Goal: Information Seeking & Learning: Learn about a topic

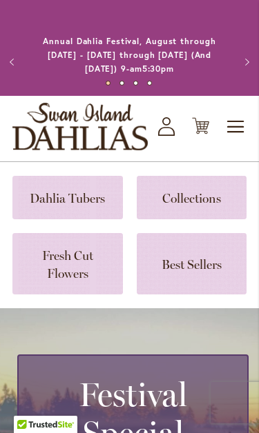
click at [233, 128] on span "Toggle Nav" at bounding box center [236, 127] width 21 height 28
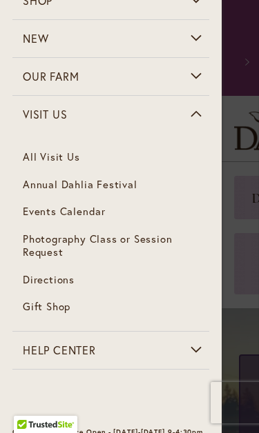
scroll to position [105, 0]
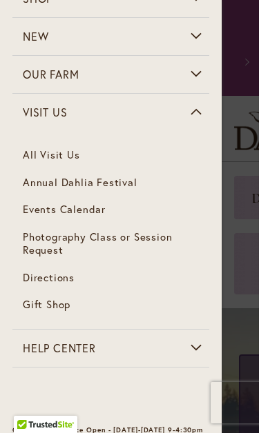
click at [49, 157] on link "All Visit Us" at bounding box center [110, 155] width 197 height 28
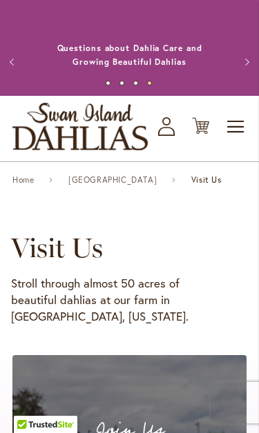
click at [239, 120] on span "Toggle Nav" at bounding box center [236, 127] width 21 height 28
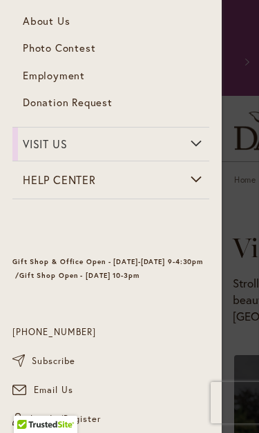
scroll to position [228, 0]
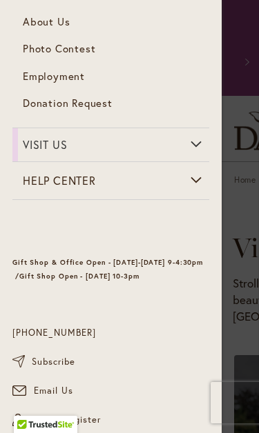
click at [50, 10] on link "About Us" at bounding box center [110, 22] width 197 height 28
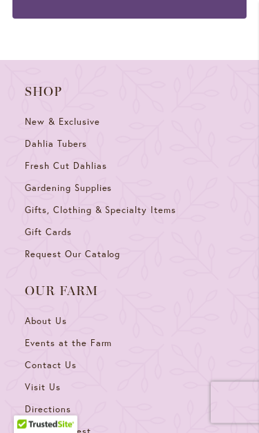
scroll to position [3168, 0]
click at [50, 382] on span "Visit Us" at bounding box center [43, 388] width 36 height 12
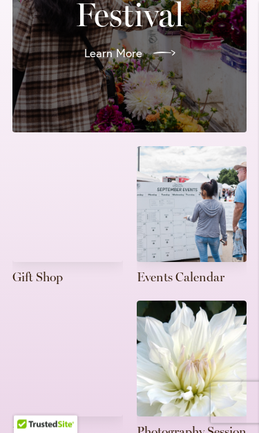
scroll to position [493, 0]
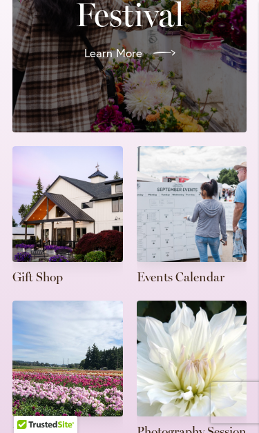
click at [61, 237] on link at bounding box center [67, 216] width 110 height 141
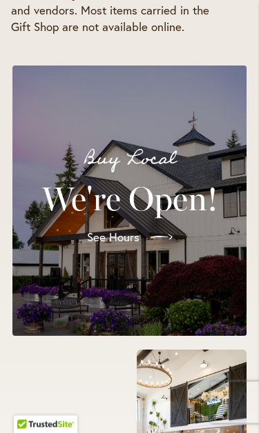
scroll to position [356, 0]
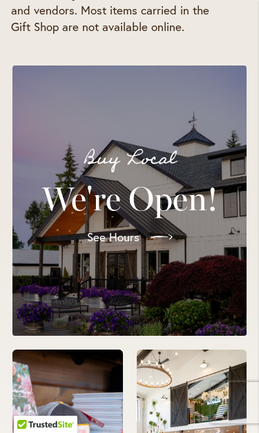
click at [112, 235] on span "See Hours" at bounding box center [113, 237] width 52 height 17
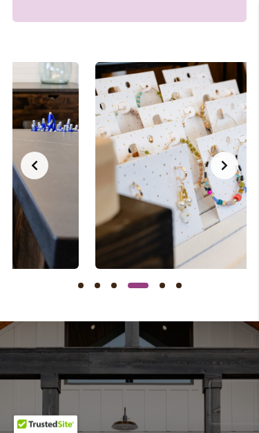
scroll to position [0, 751]
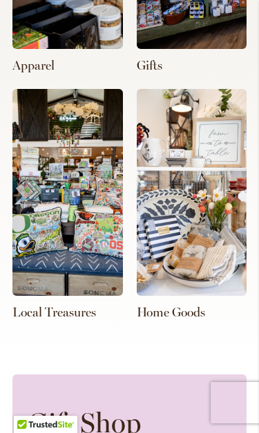
scroll to position [0, 1252]
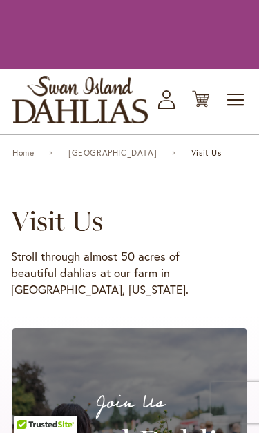
scroll to position [493, 0]
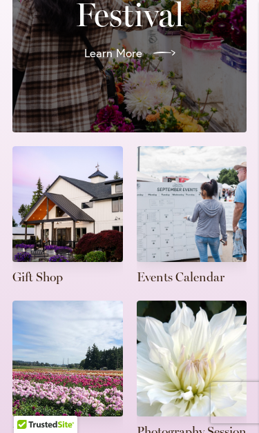
click at [184, 198] on link at bounding box center [192, 216] width 110 height 141
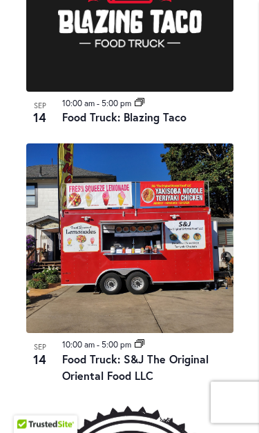
scroll to position [2990, 0]
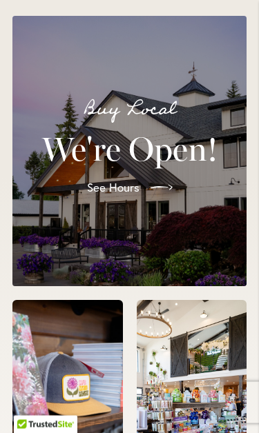
scroll to position [1232, 0]
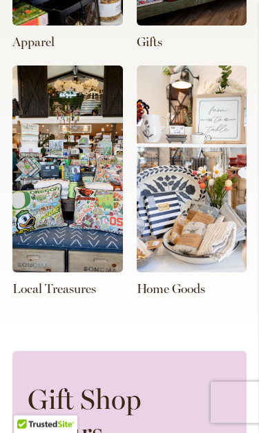
scroll to position [0, 751]
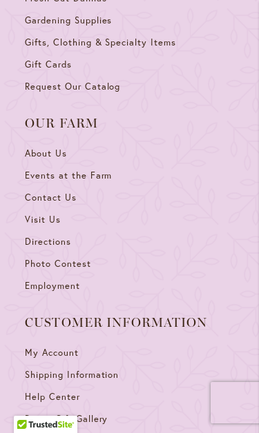
click at [48, 148] on span "About Us" at bounding box center [46, 154] width 42 height 12
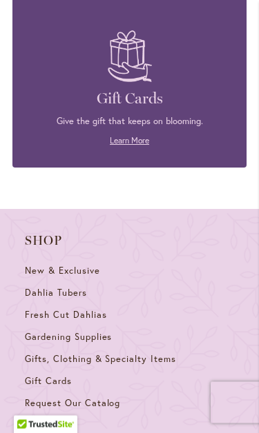
scroll to position [3019, 0]
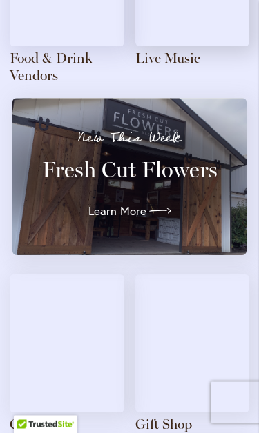
scroll to position [2034, 0]
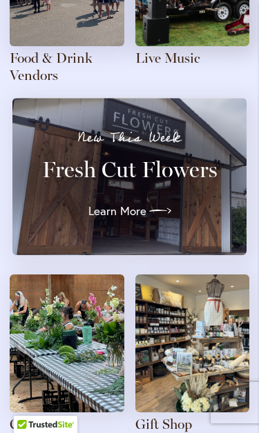
click at [197, 331] on img at bounding box center [192, 344] width 115 height 138
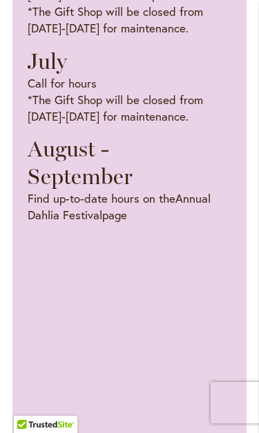
scroll to position [0, 751]
